Goal: Task Accomplishment & Management: Use online tool/utility

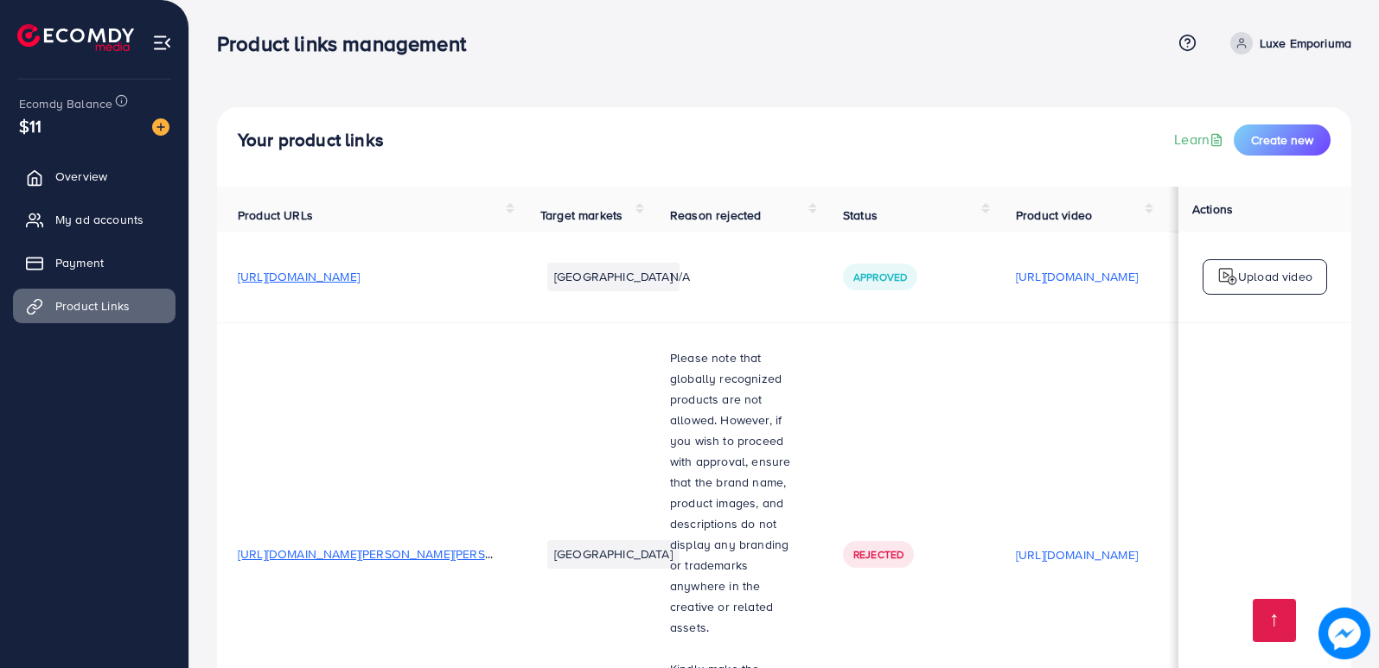
scroll to position [2215, 0]
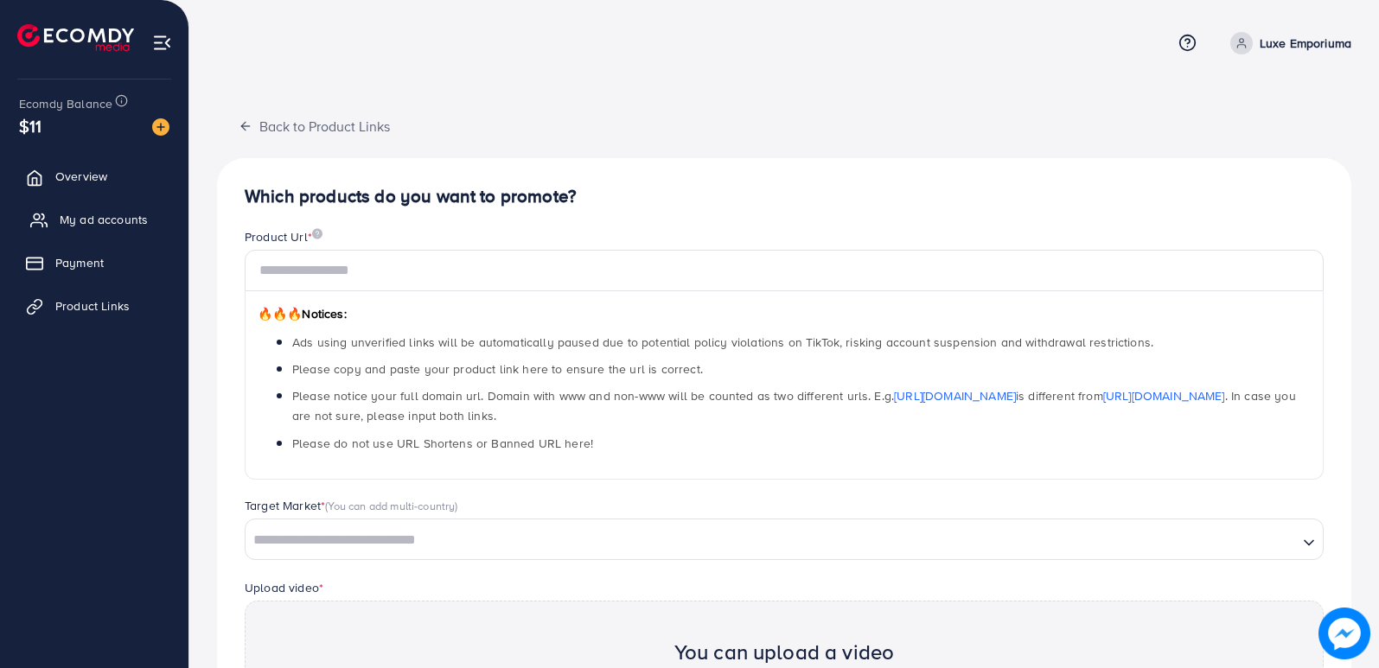
click at [87, 216] on span "My ad accounts" at bounding box center [104, 219] width 88 height 17
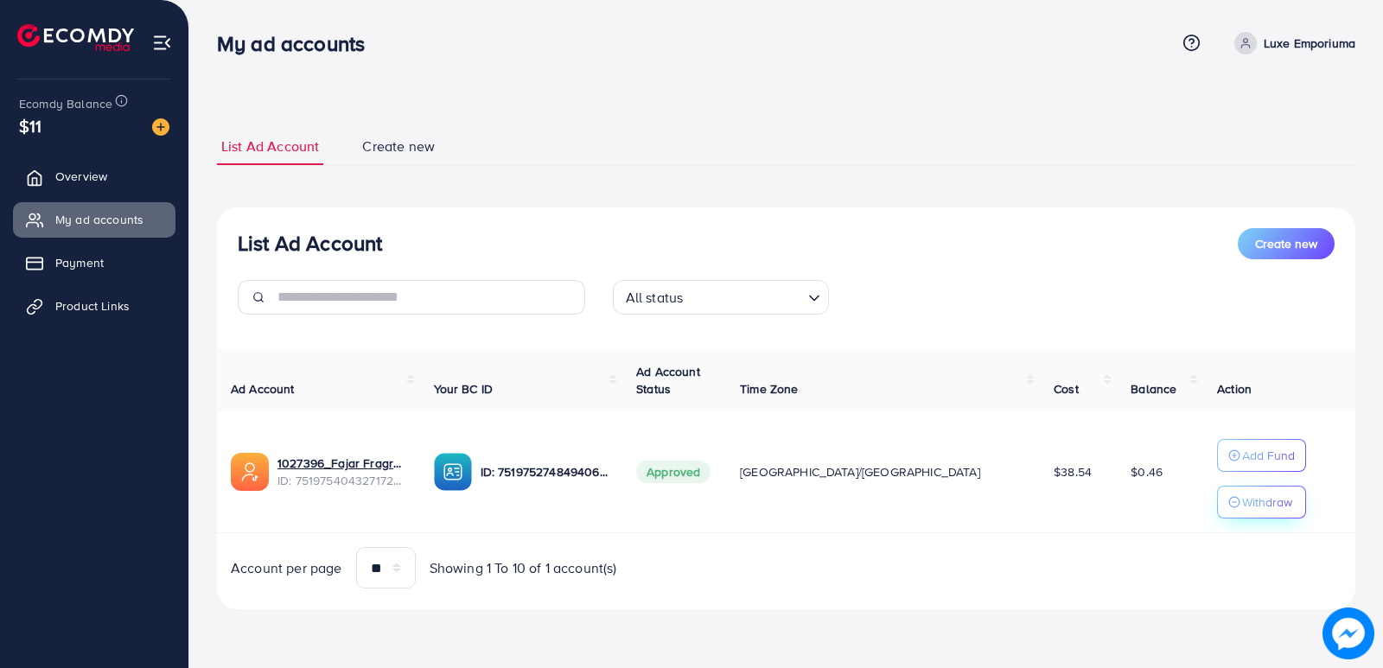
click at [1242, 509] on p "Withdraw" at bounding box center [1267, 502] width 50 height 21
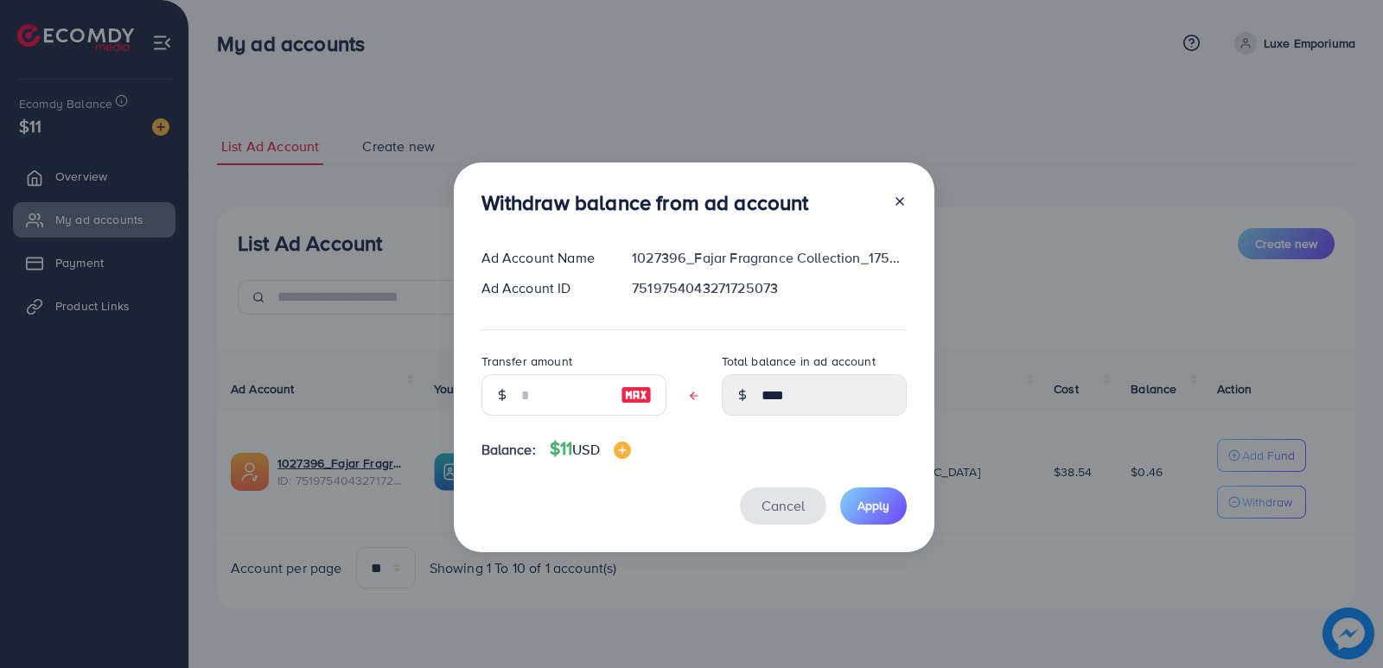
click at [780, 501] on span "Cancel" at bounding box center [783, 505] width 43 height 19
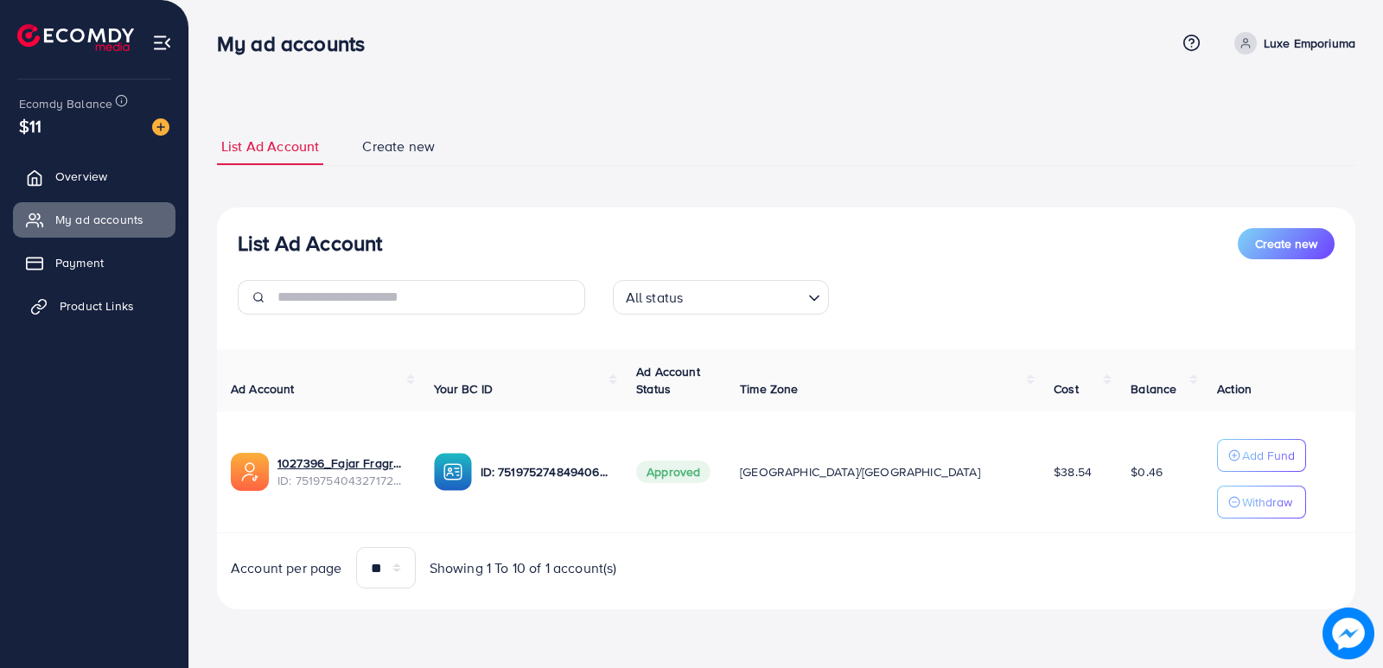
click at [78, 303] on span "Product Links" at bounding box center [97, 305] width 74 height 17
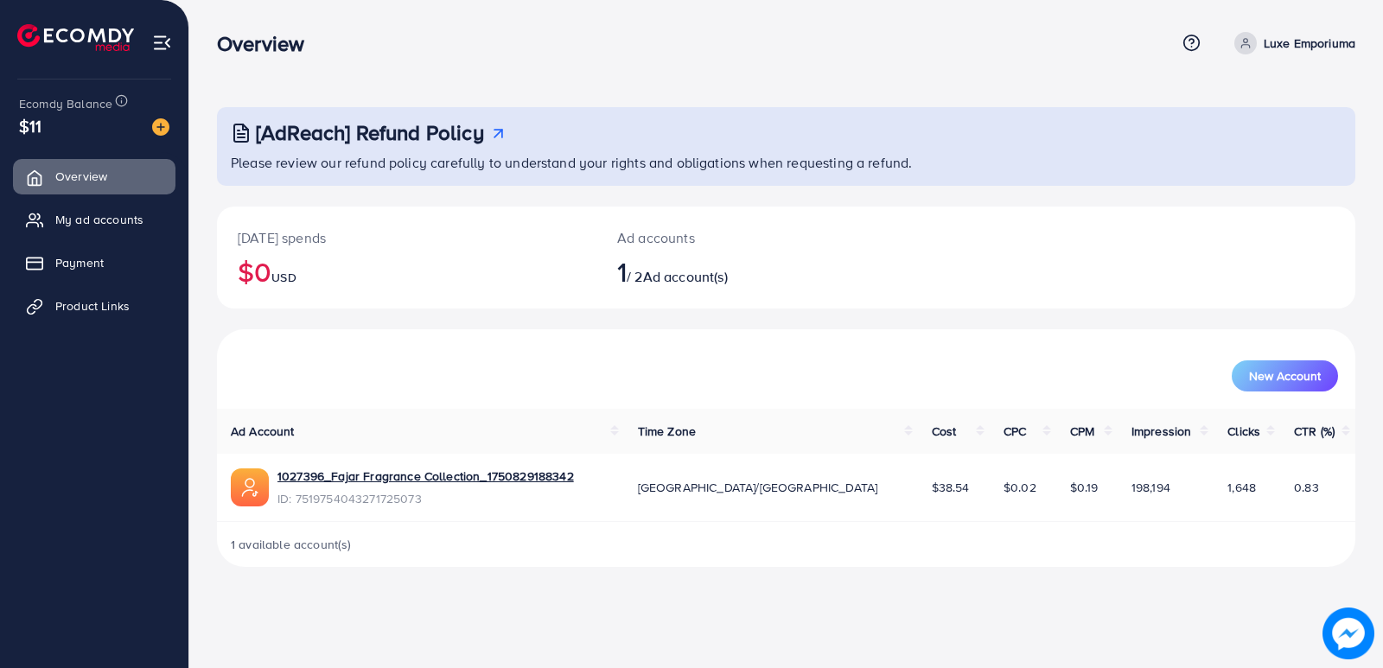
click at [672, 283] on span "Ad account(s)" at bounding box center [685, 276] width 85 height 19
click at [100, 305] on span "Product Links" at bounding box center [97, 305] width 74 height 17
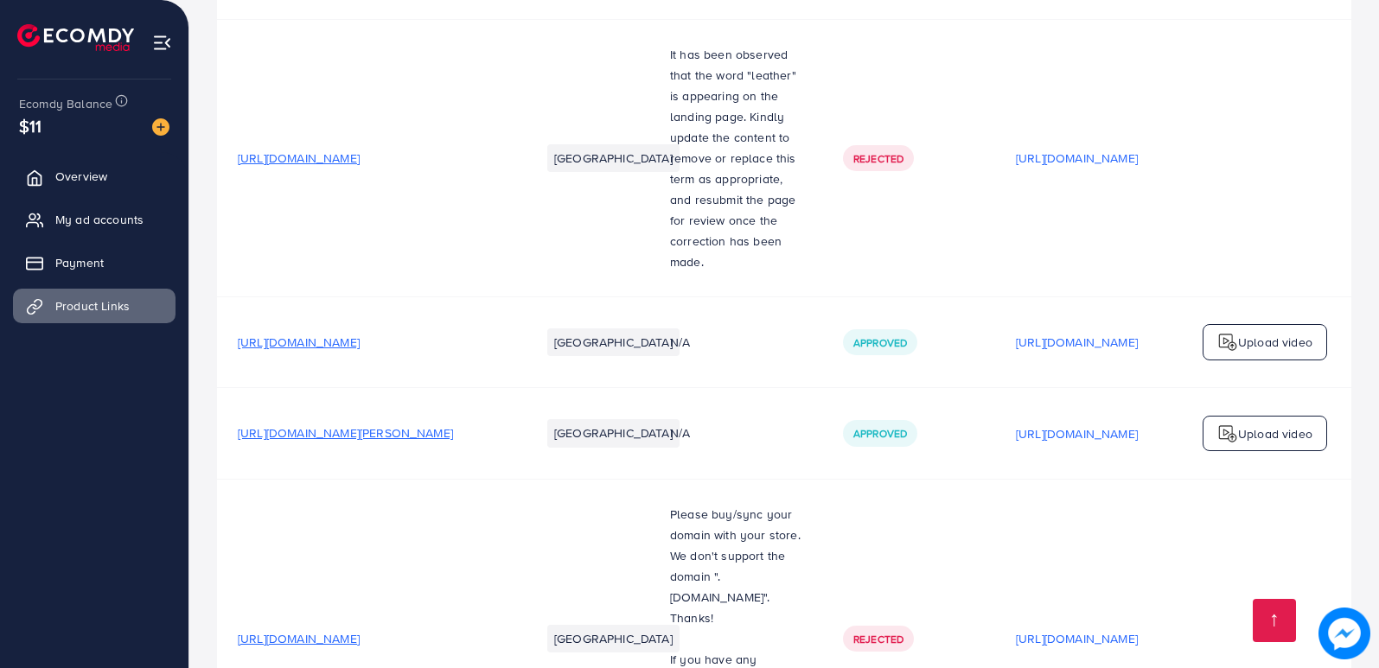
scroll to position [2215, 0]
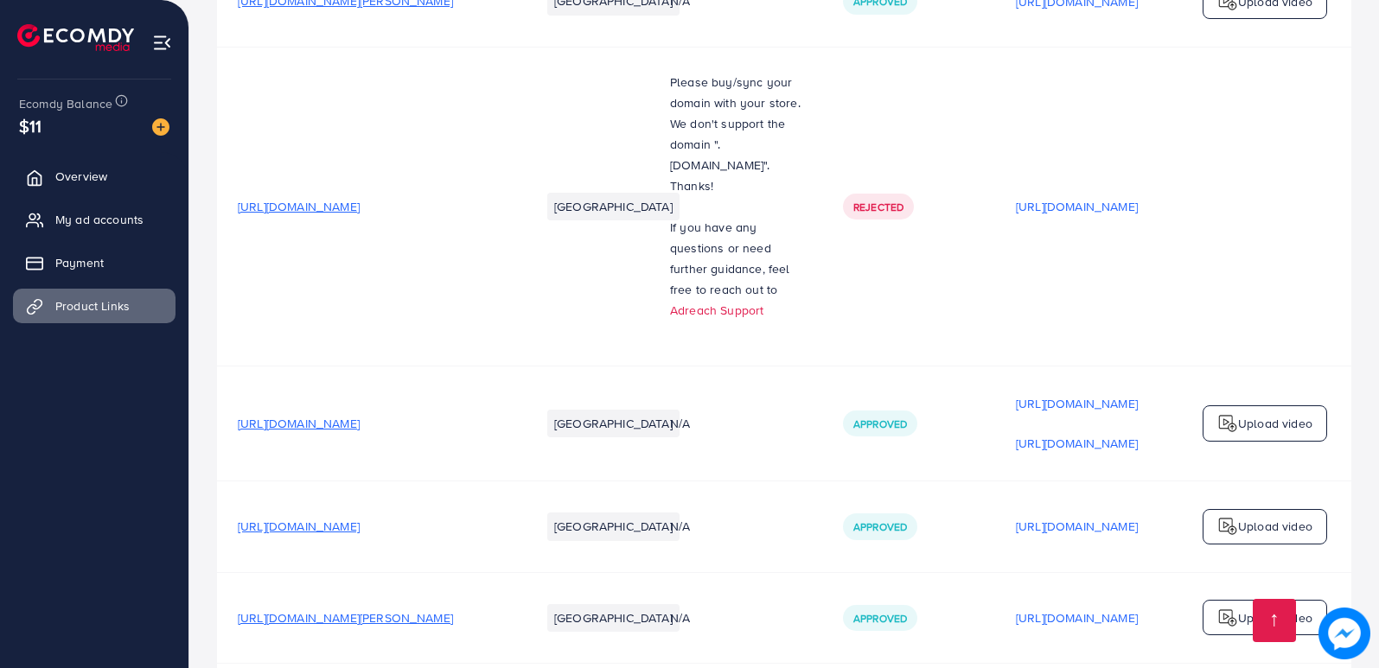
click at [1254, 608] on p "Upload video" at bounding box center [1275, 618] width 74 height 21
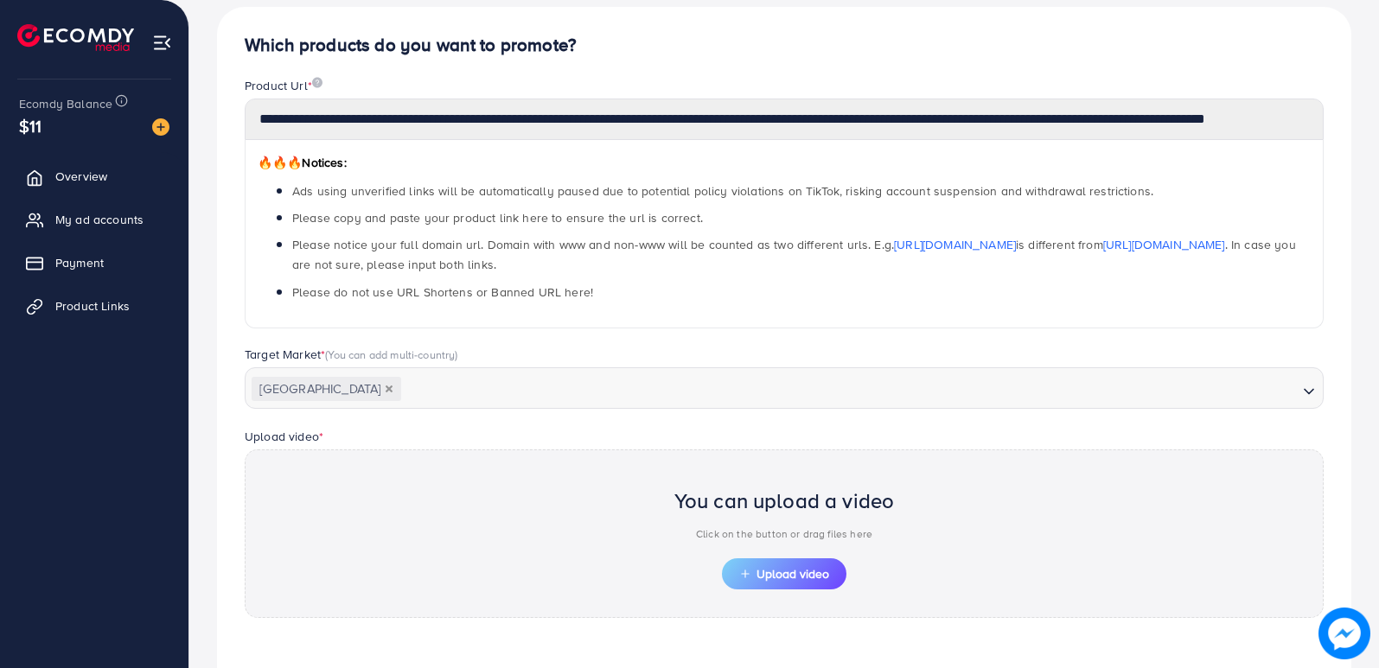
scroll to position [469, 0]
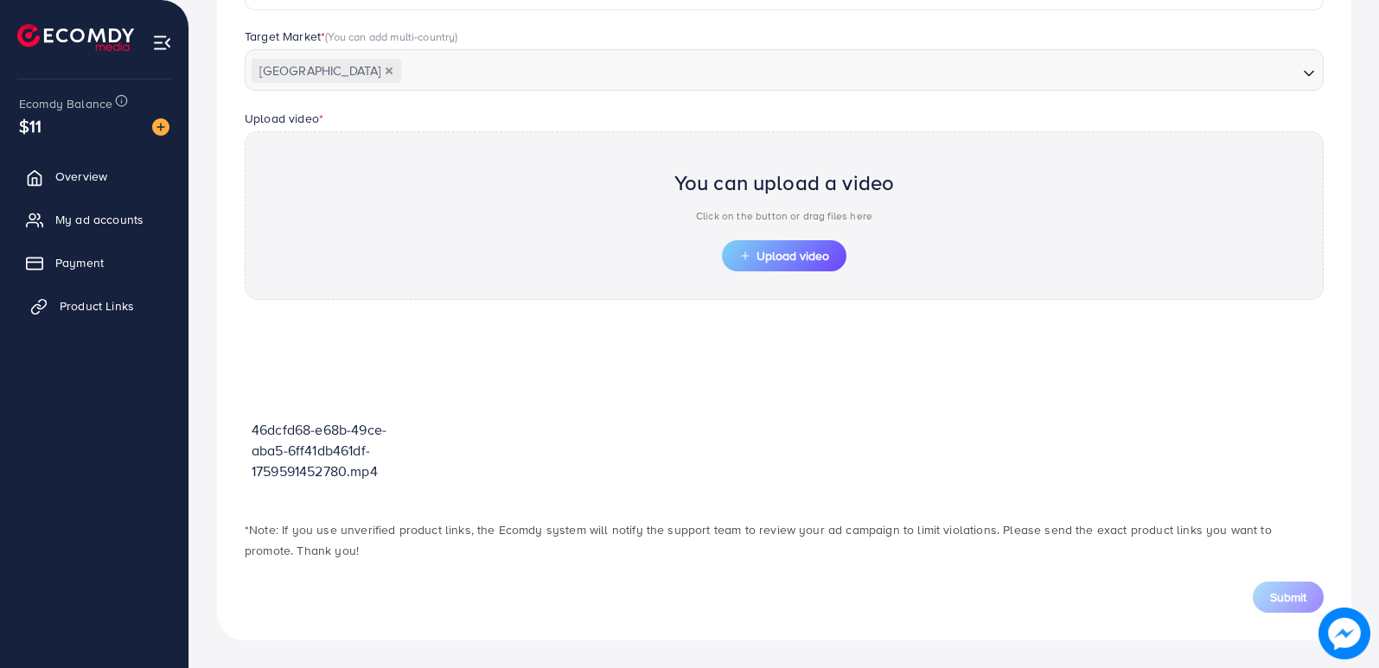
click at [80, 305] on span "Product Links" at bounding box center [97, 305] width 74 height 17
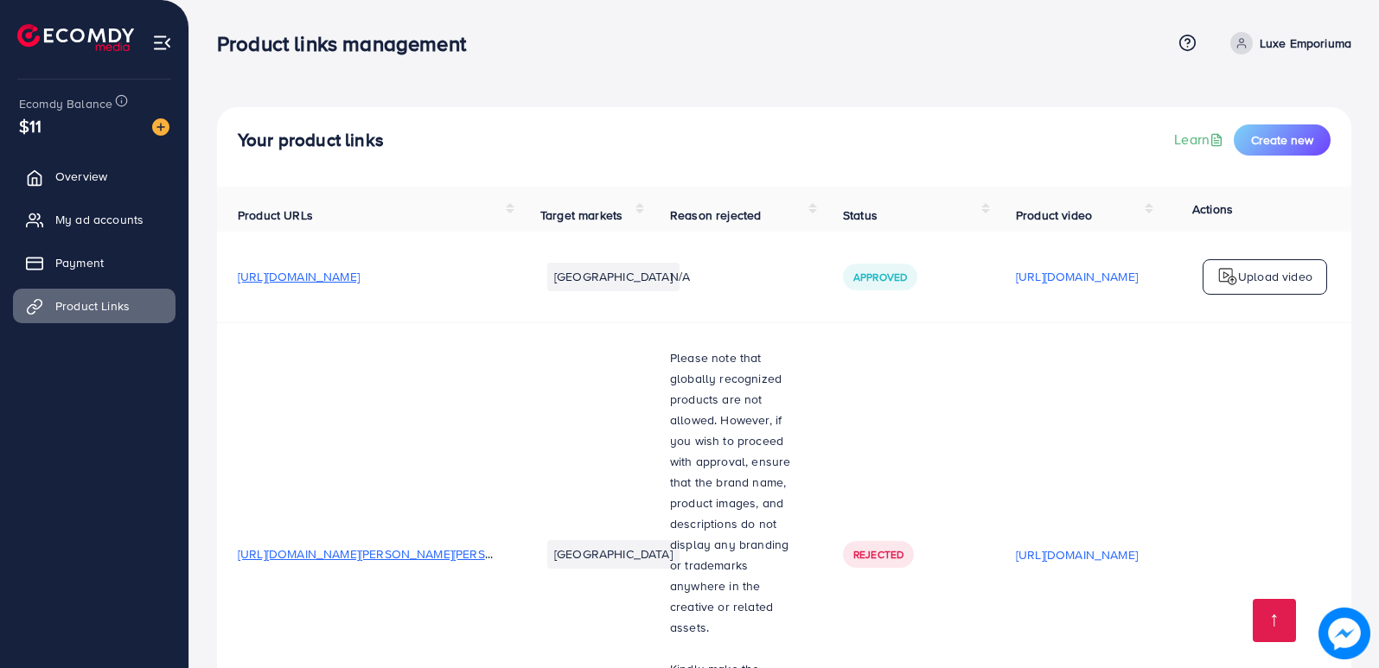
scroll to position [2215, 0]
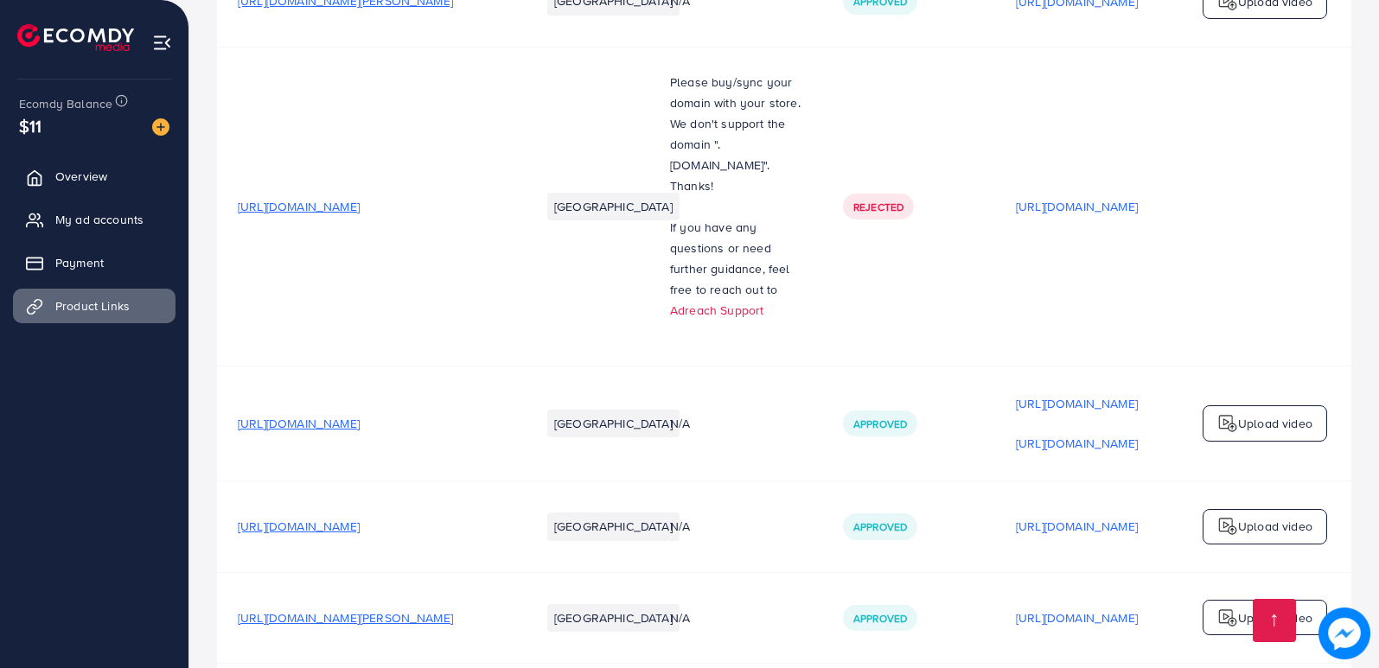
click at [403, 609] on span "[URL][DOMAIN_NAME][PERSON_NAME]" at bounding box center [345, 617] width 215 height 17
